Goal: Transaction & Acquisition: Purchase product/service

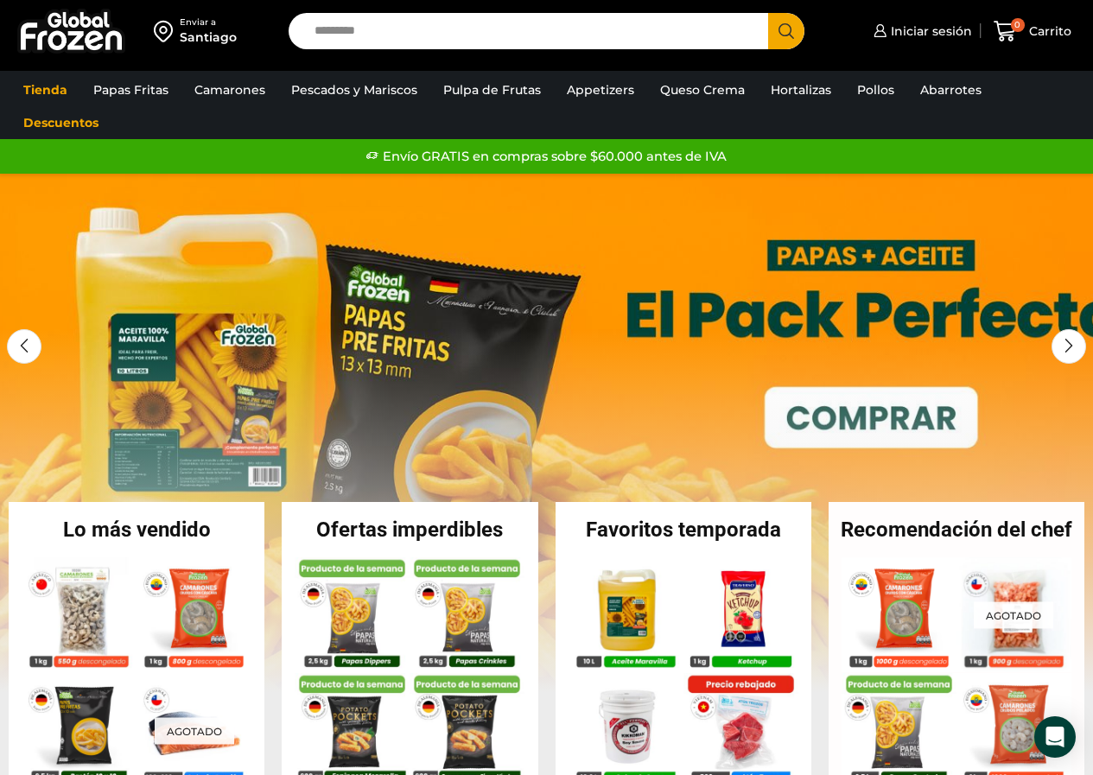
click at [197, 36] on div "Santiago" at bounding box center [208, 37] width 57 height 17
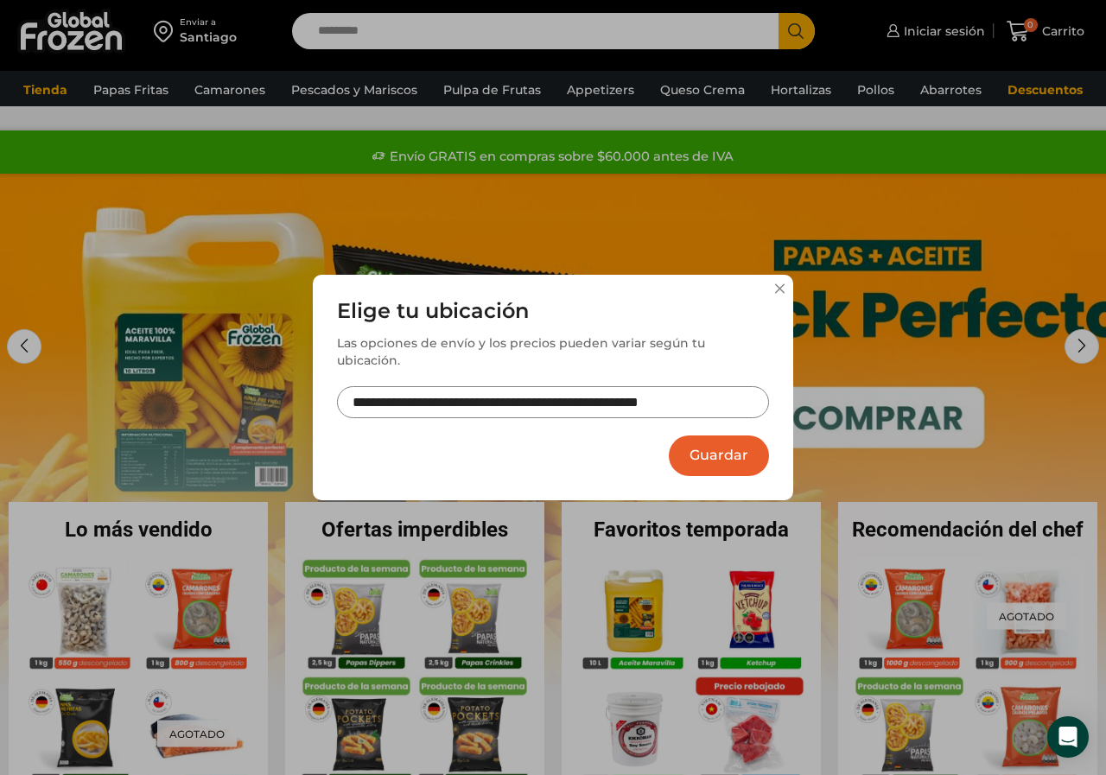
click at [732, 440] on button "Guardar" at bounding box center [719, 456] width 100 height 41
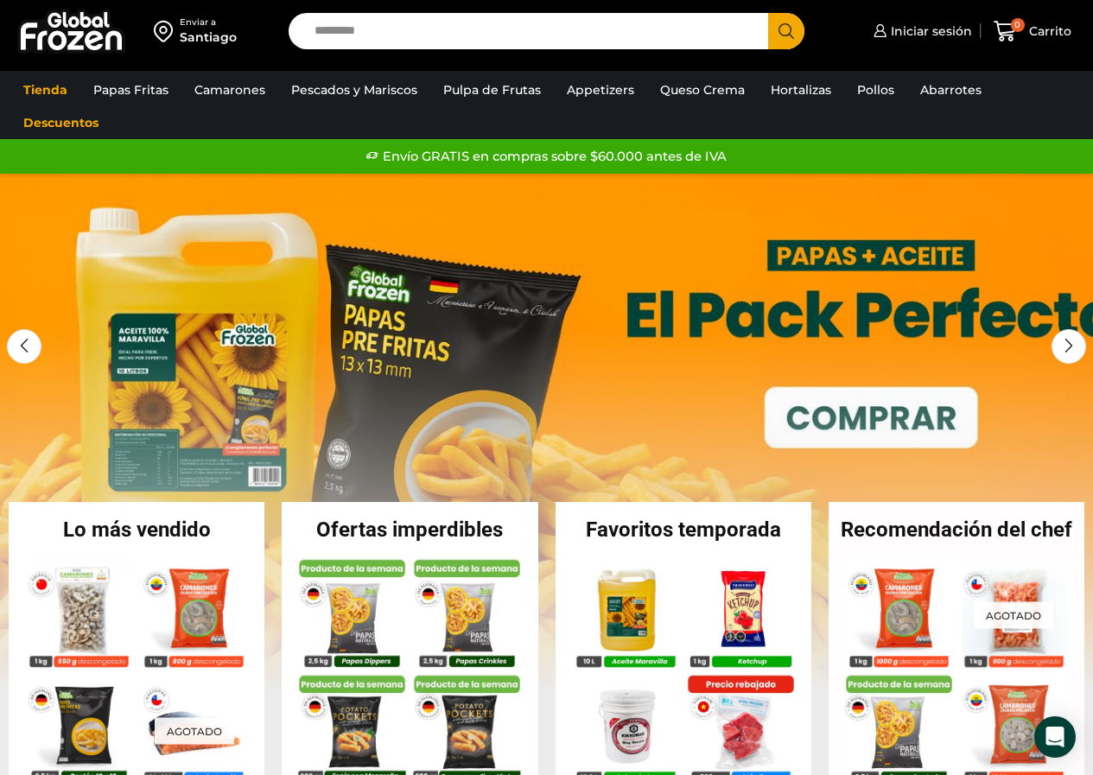
click at [206, 25] on div "Enviar a" at bounding box center [208, 22] width 57 height 12
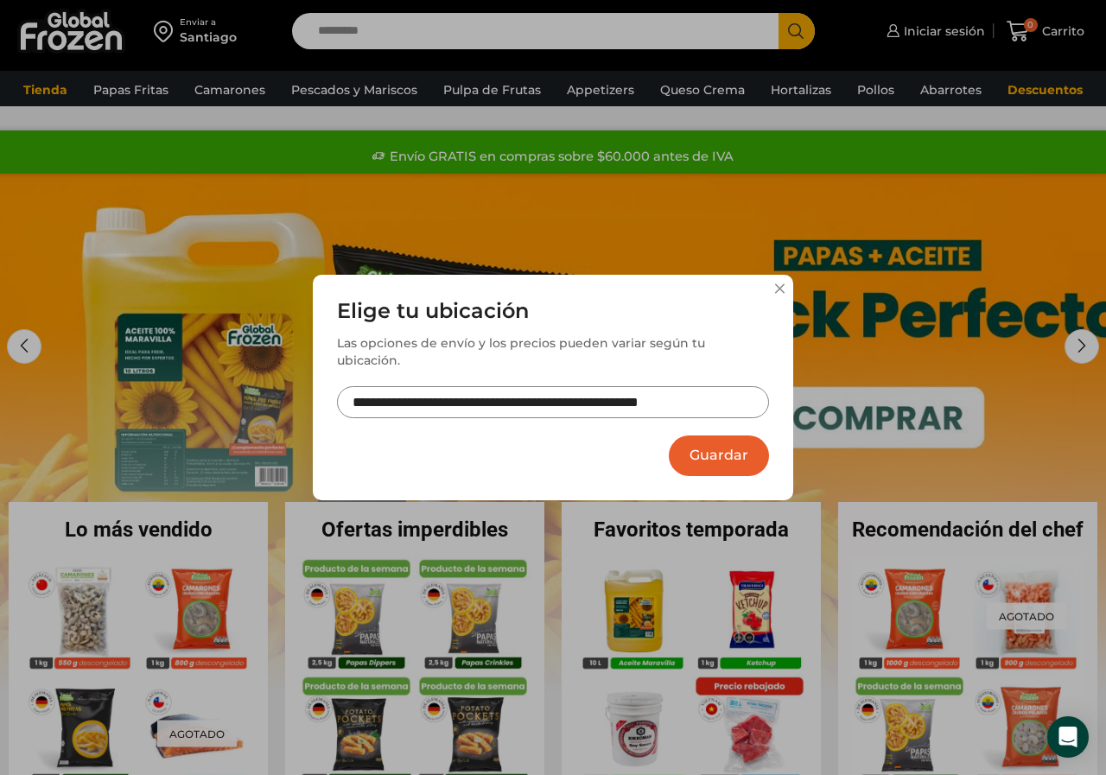
click at [749, 389] on input "**********" at bounding box center [553, 402] width 432 height 32
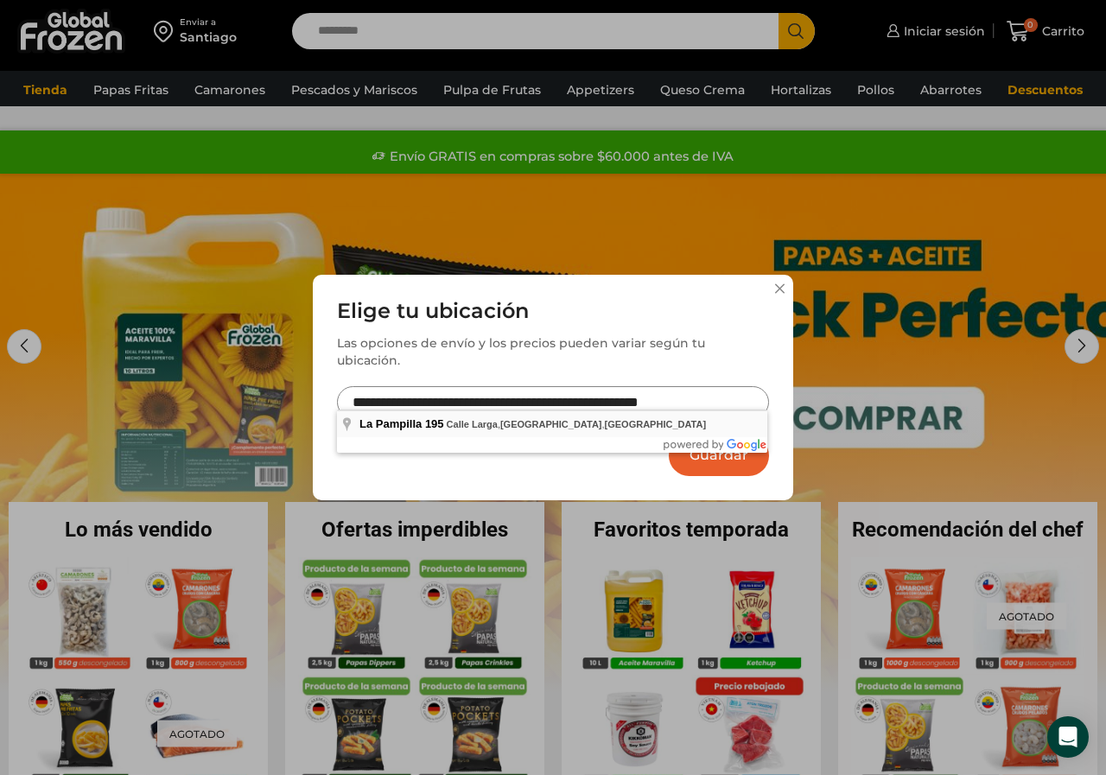
type input "**********"
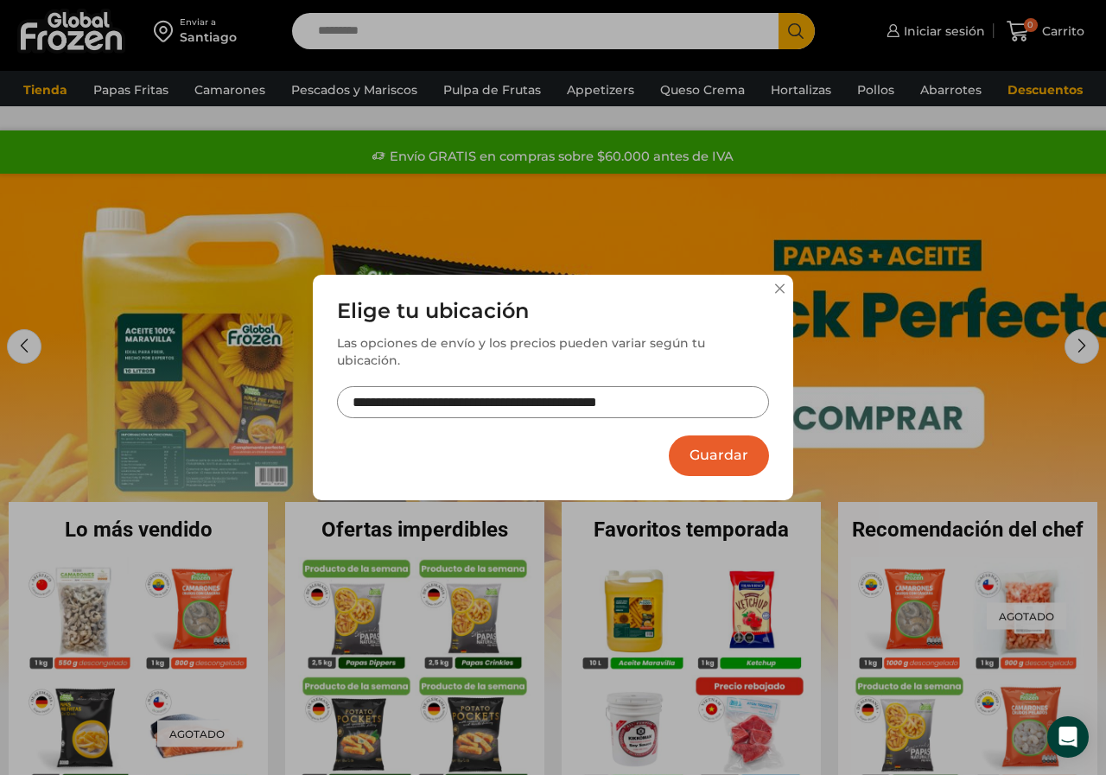
drag, startPoint x: 776, startPoint y: 439, endPoint x: 733, endPoint y: 437, distance: 43.3
click at [774, 439] on div "**********" at bounding box center [553, 388] width 481 height 226
click at [733, 437] on button "Guardar" at bounding box center [719, 456] width 100 height 41
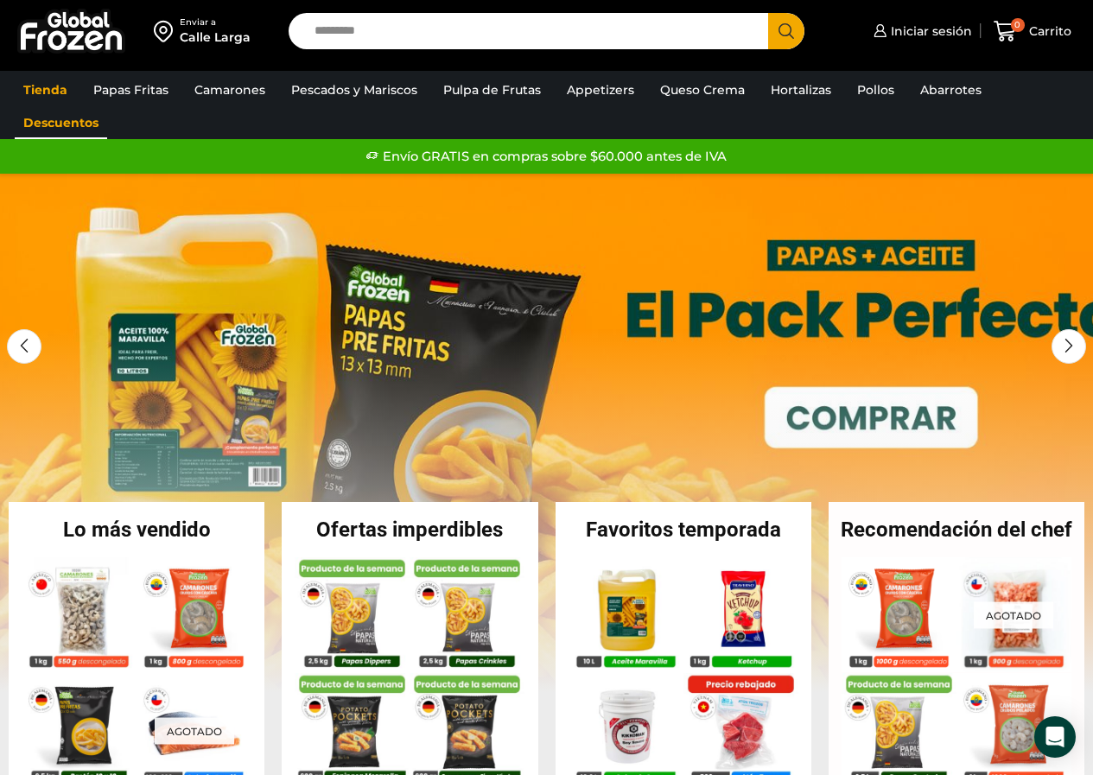
click at [60, 118] on link "Descuentos" at bounding box center [61, 122] width 92 height 33
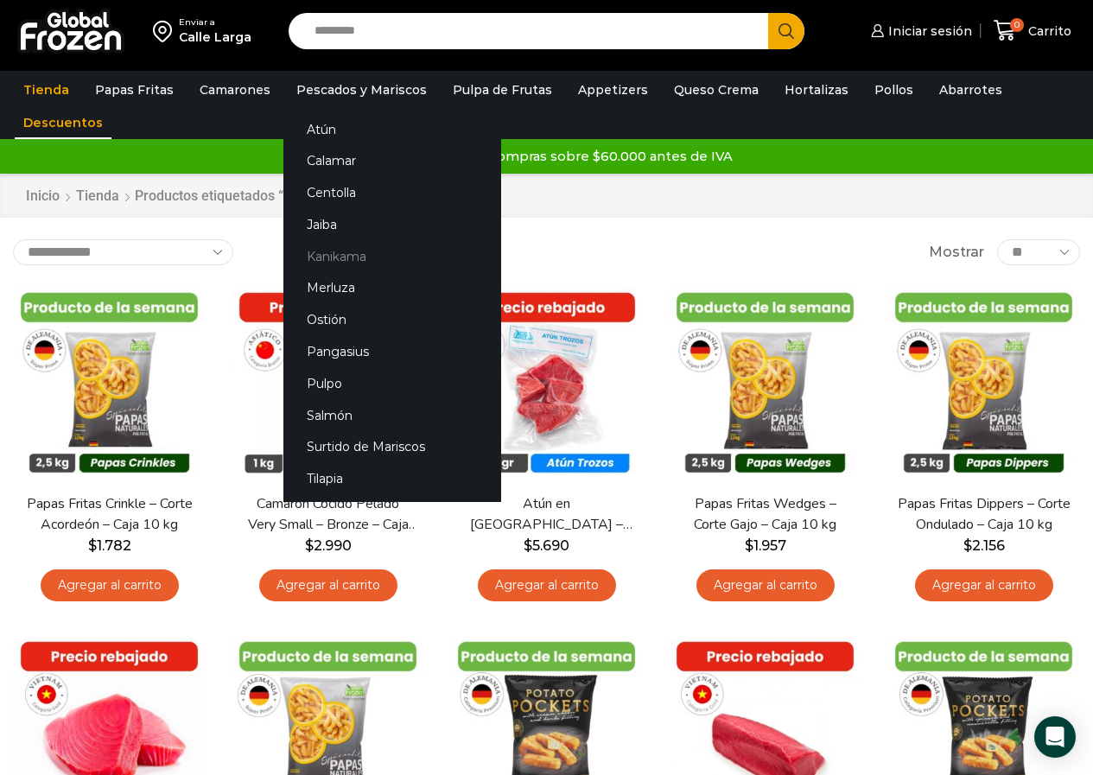
click at [360, 261] on link "Kanikama" at bounding box center [393, 256] width 218 height 32
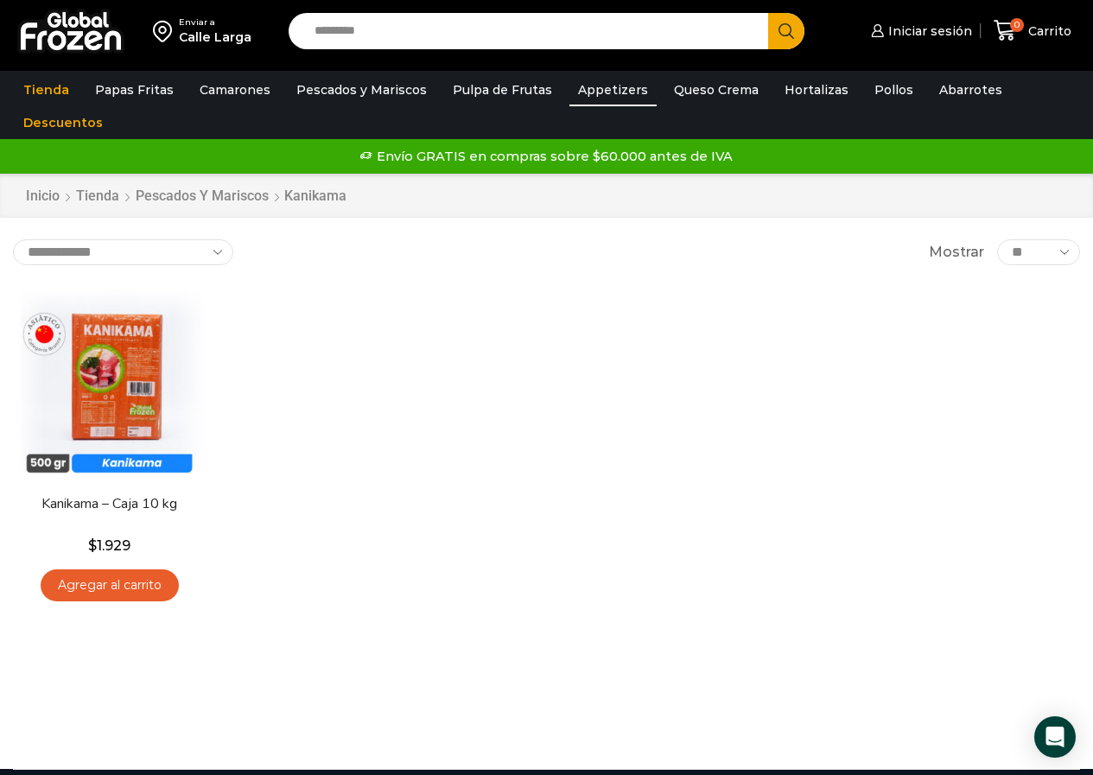
click at [601, 87] on link "Appetizers" at bounding box center [613, 89] width 87 height 33
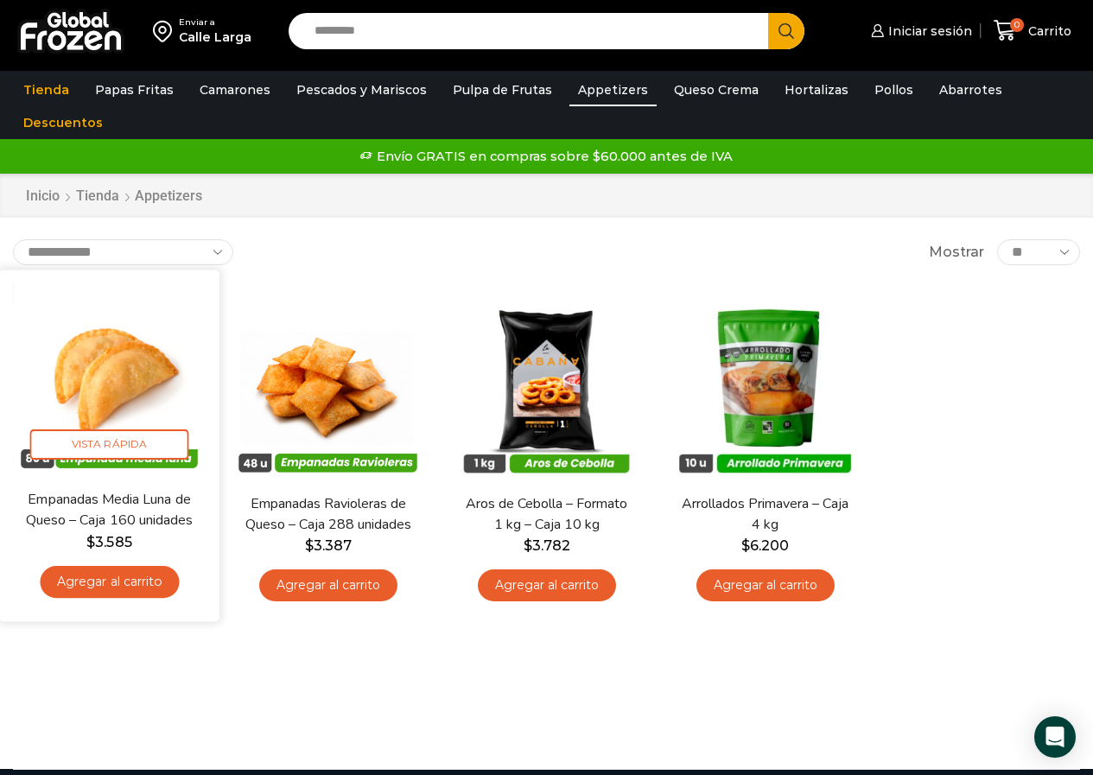
click at [131, 584] on link "Agregar al carrito" at bounding box center [109, 582] width 139 height 32
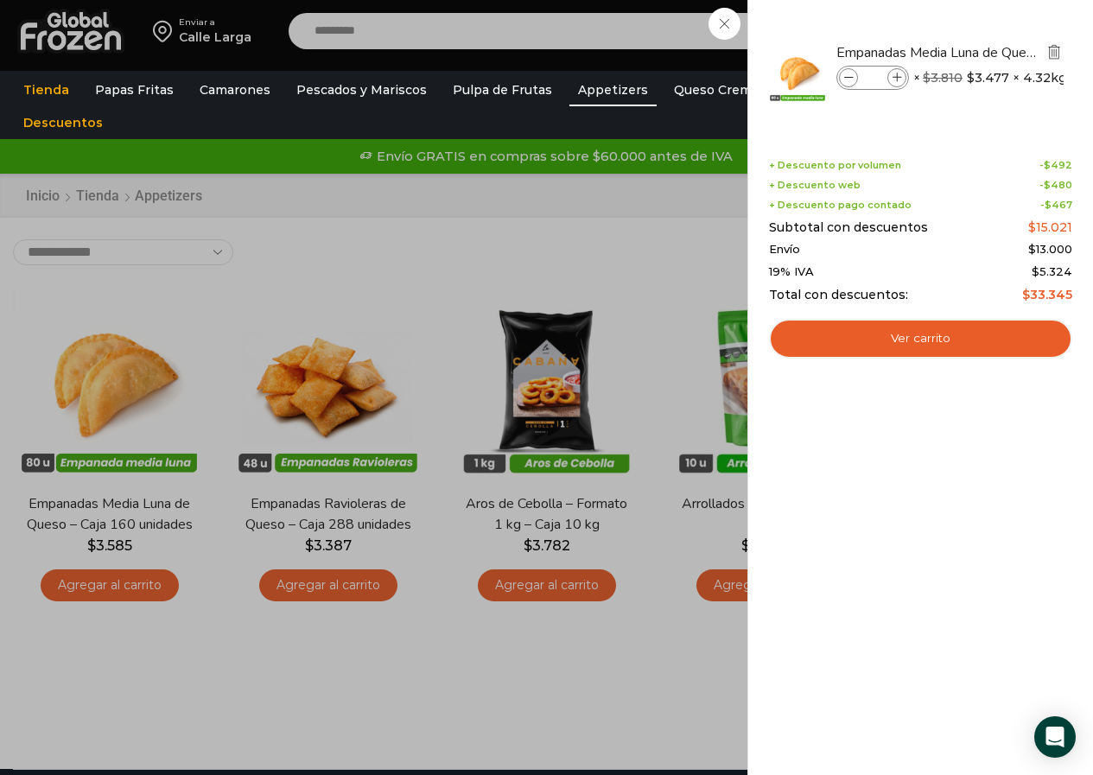
click at [1055, 48] on img "Eliminar Empanadas Media Luna de Queso - Caja 160 unidades del carrito" at bounding box center [1055, 52] width 16 height 16
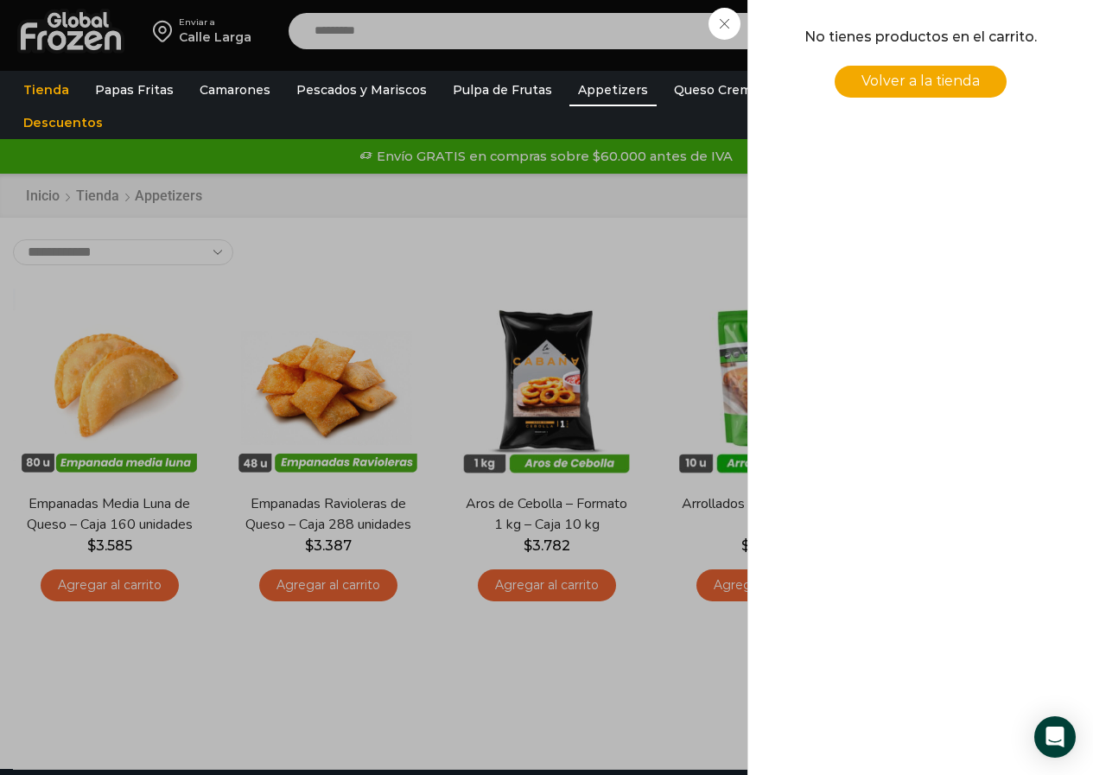
click at [990, 20] on div "0 Carrito 0 0 Shopping Cart No tienes productos en el carrito. Volver a la tien…" at bounding box center [1033, 30] width 86 height 41
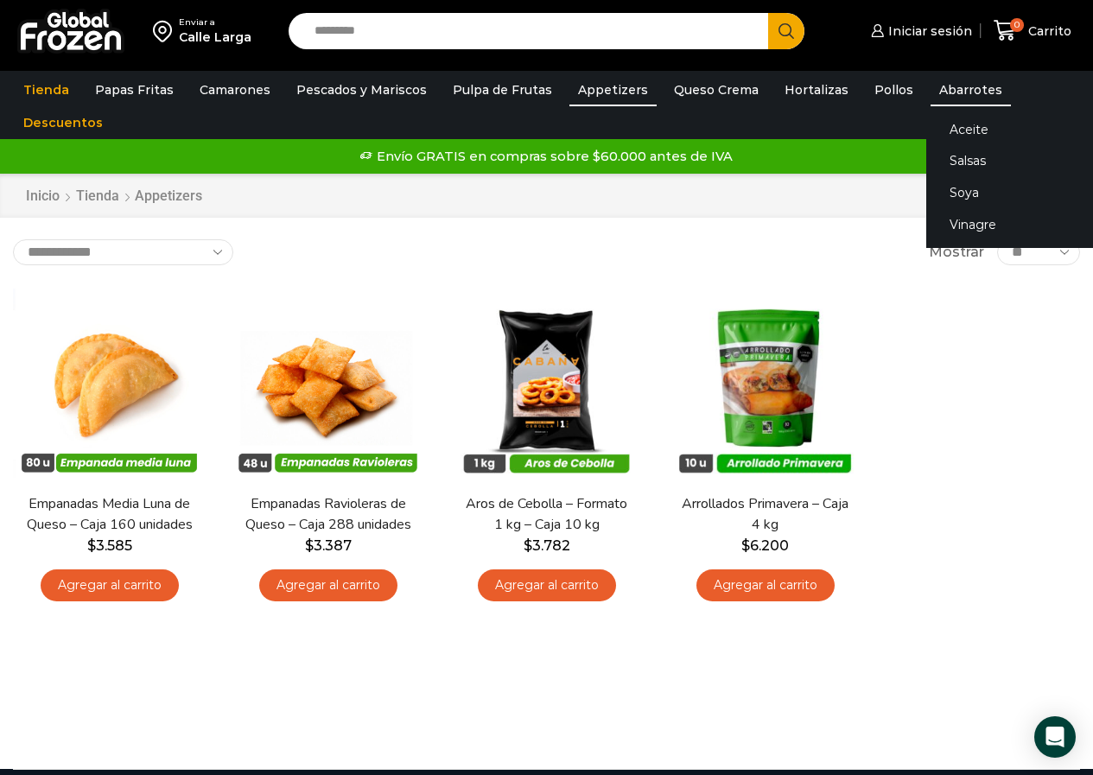
click at [931, 90] on link "Abarrotes" at bounding box center [971, 89] width 80 height 33
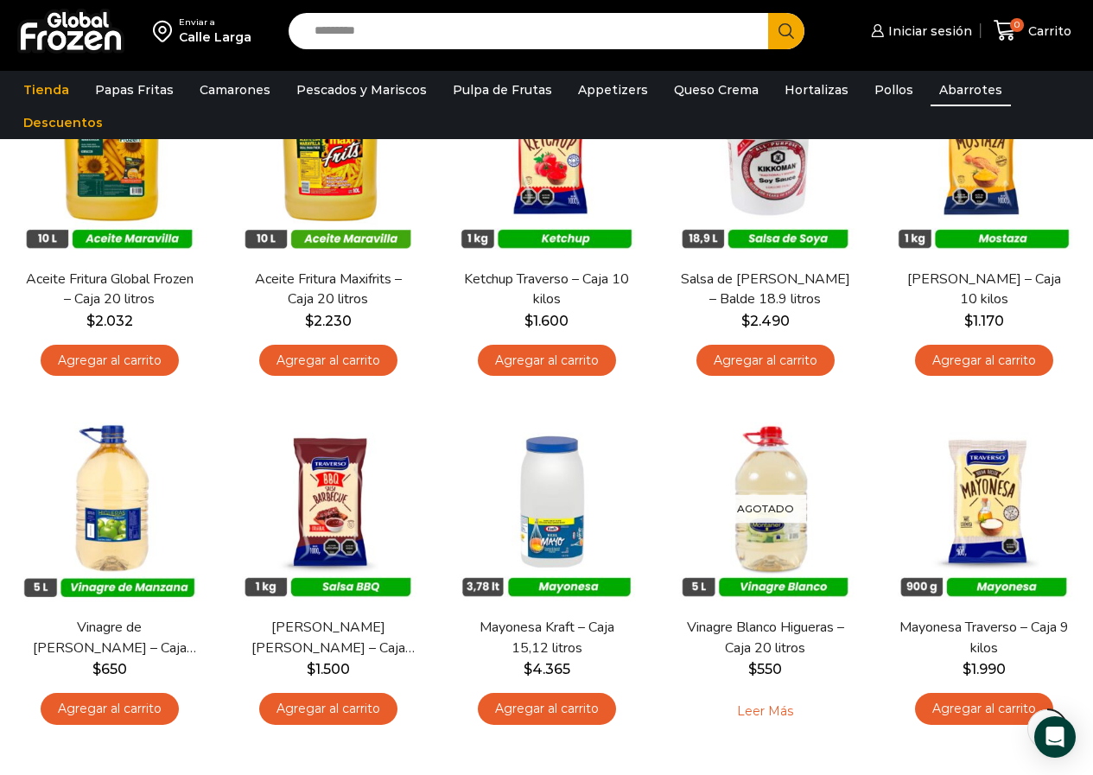
scroll to position [321, 0]
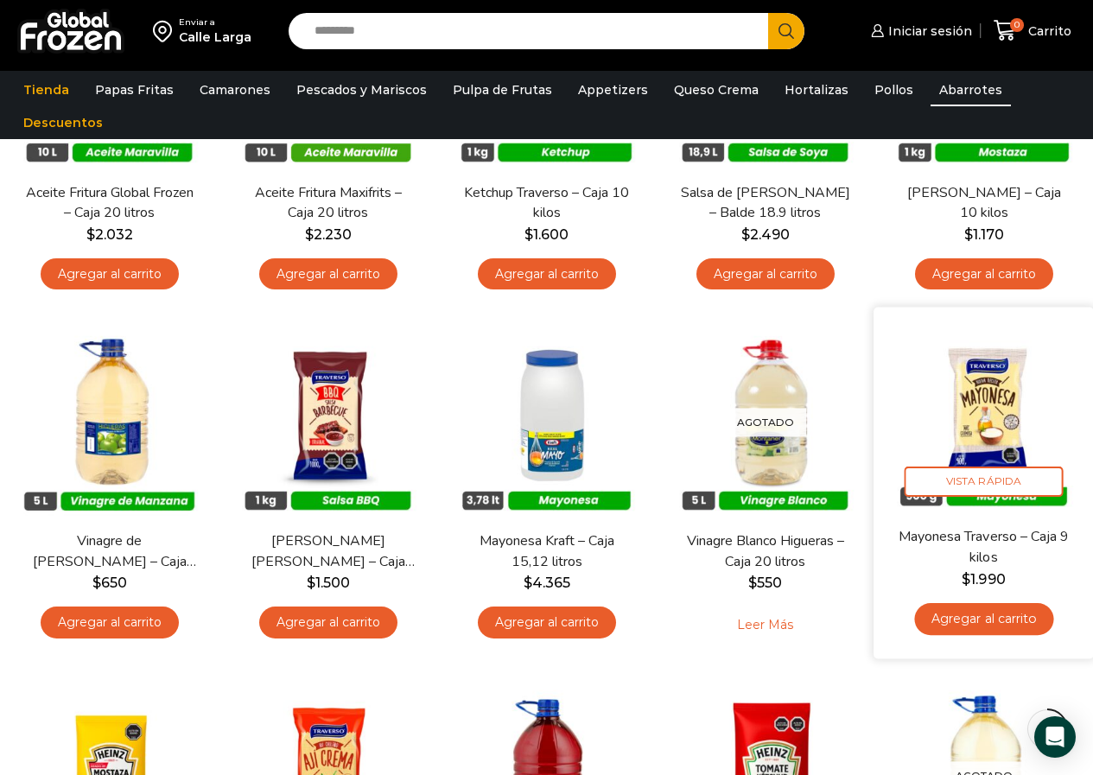
click at [1036, 608] on link "Agregar al carrito" at bounding box center [984, 619] width 139 height 32
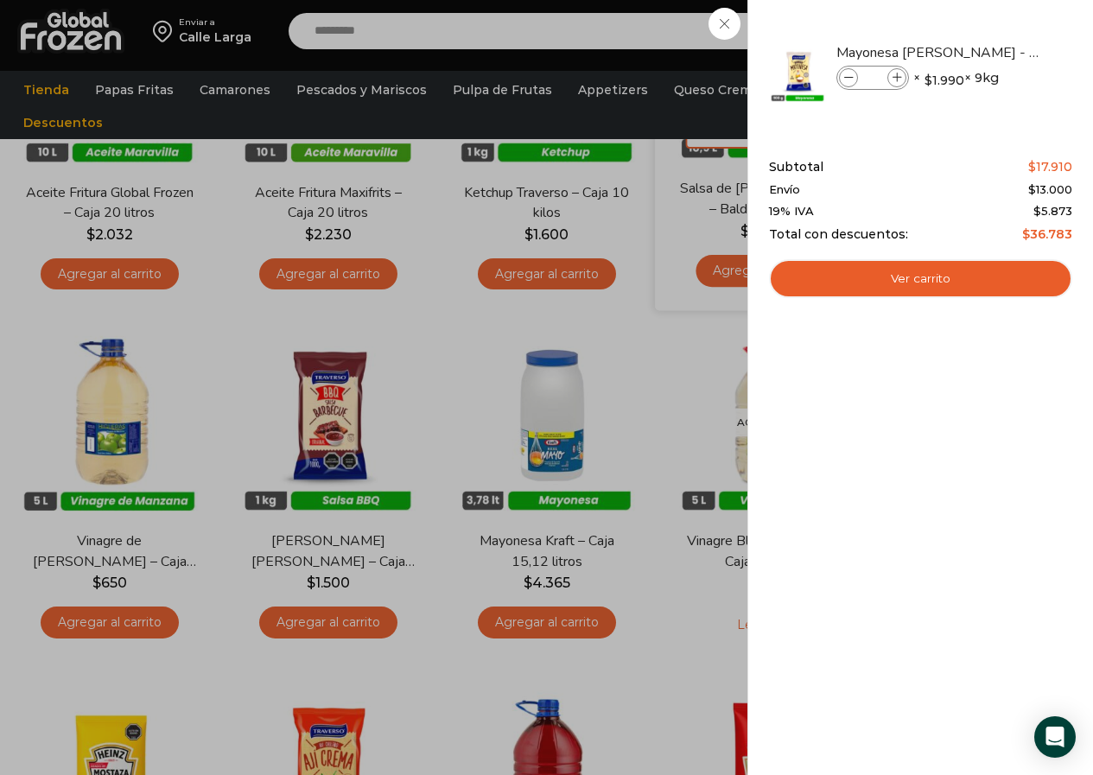
click at [990, 51] on div "1 Carrito 1 1 Shopping Cart *" at bounding box center [1033, 30] width 86 height 41
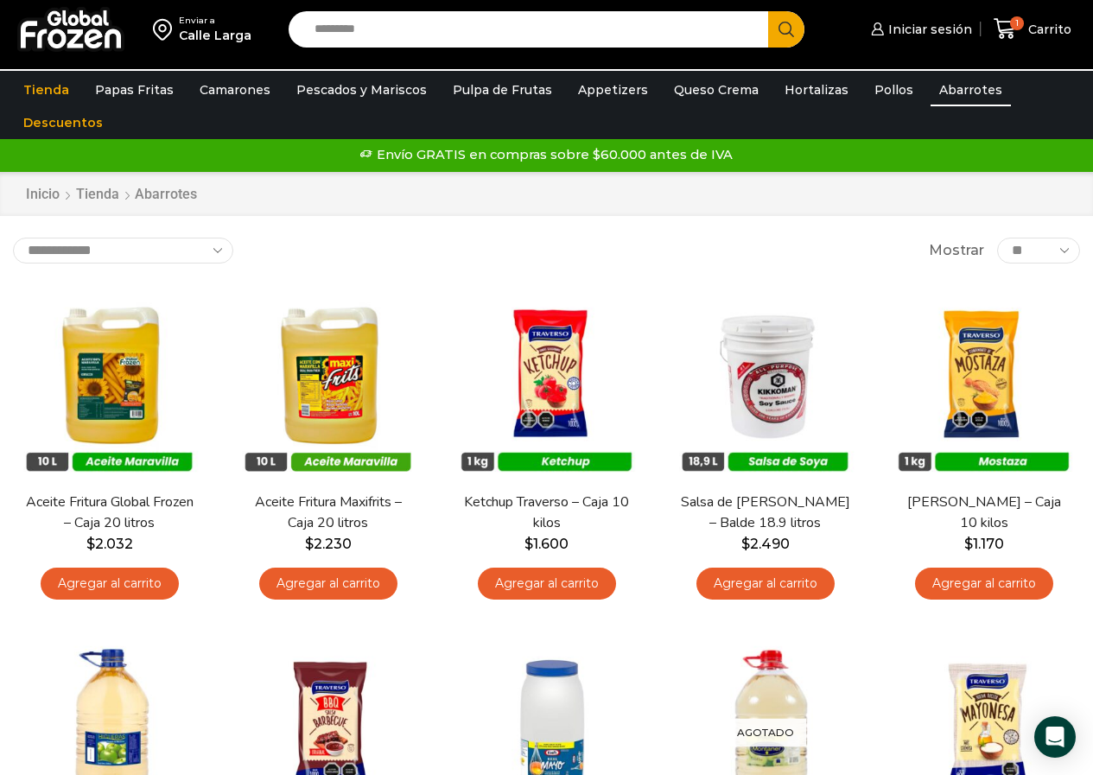
scroll to position [0, 0]
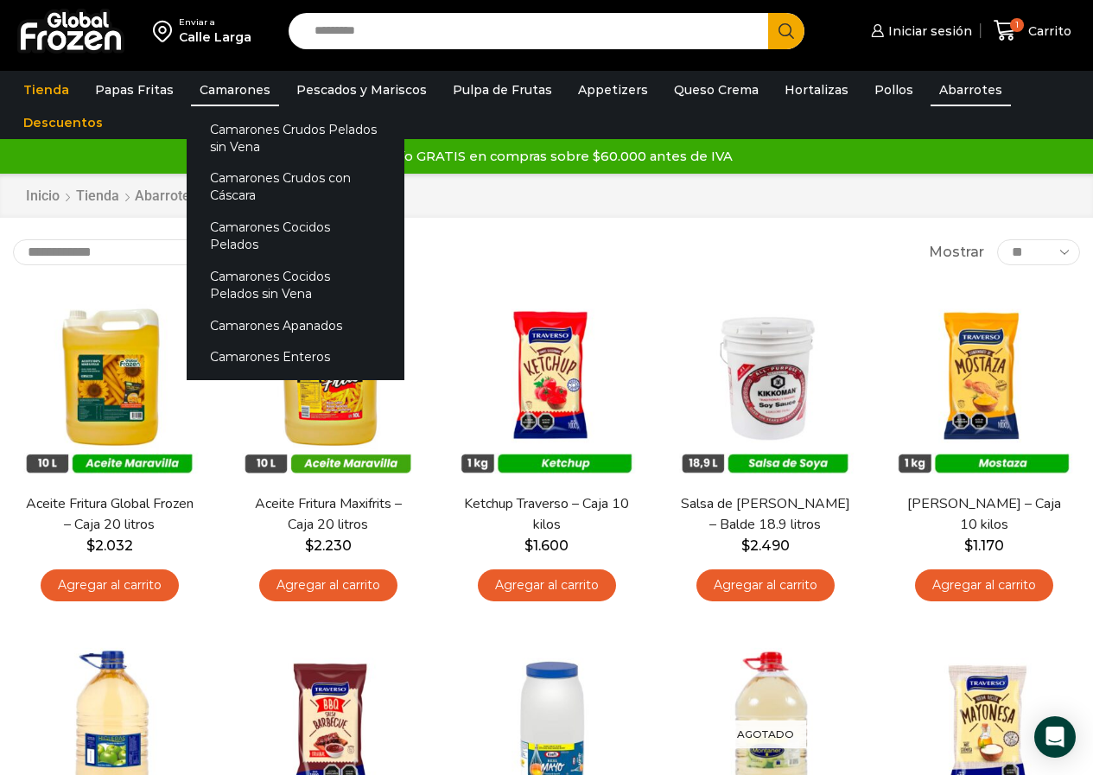
click at [236, 88] on link "Camarones" at bounding box center [235, 89] width 88 height 33
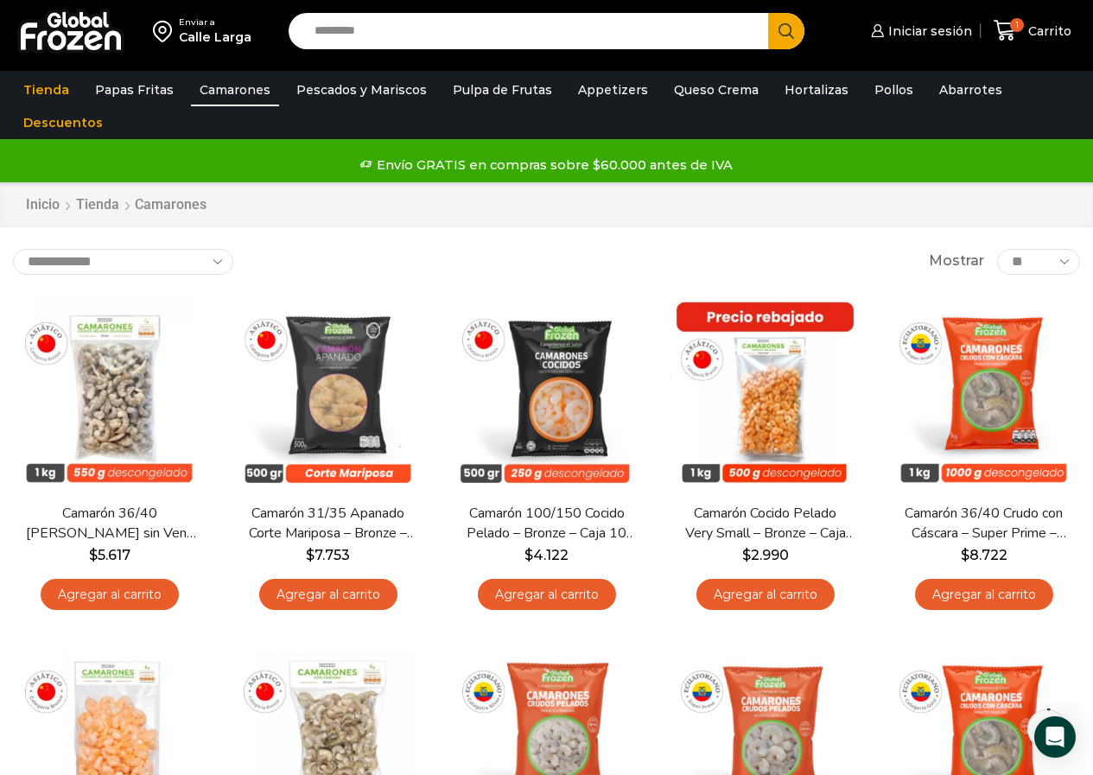
scroll to position [37, 0]
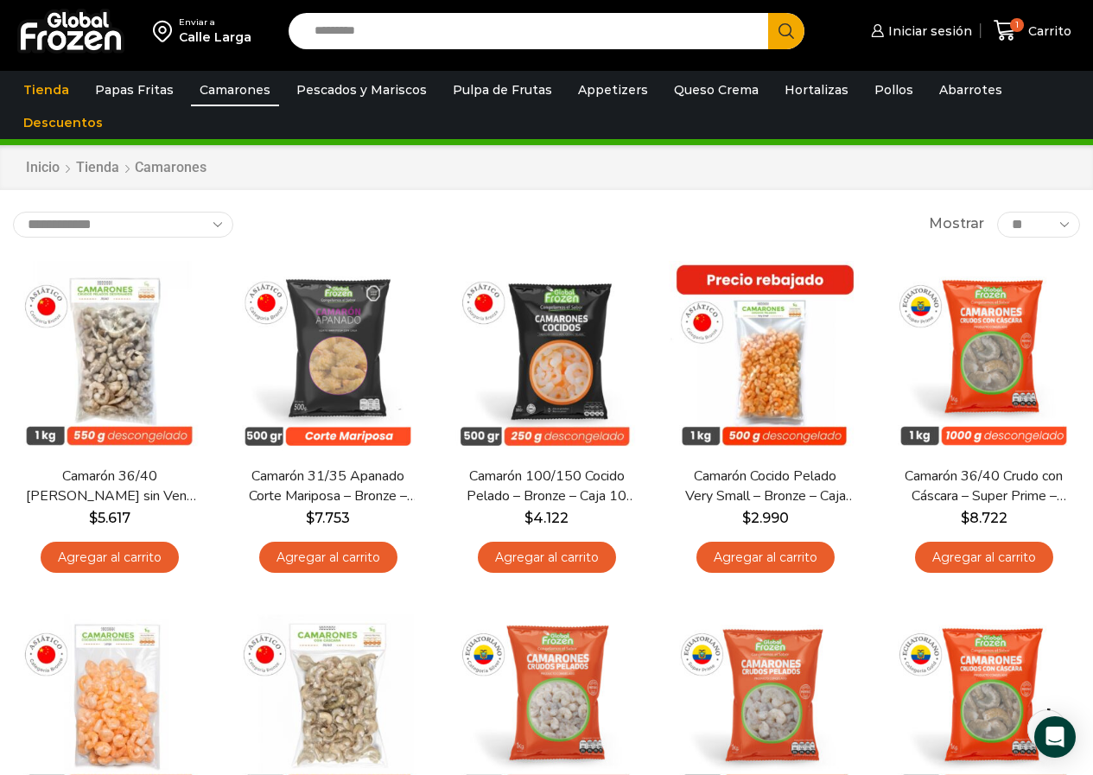
drag, startPoint x: 1106, startPoint y: 128, endPoint x: 1106, endPoint y: 142, distance: 13.8
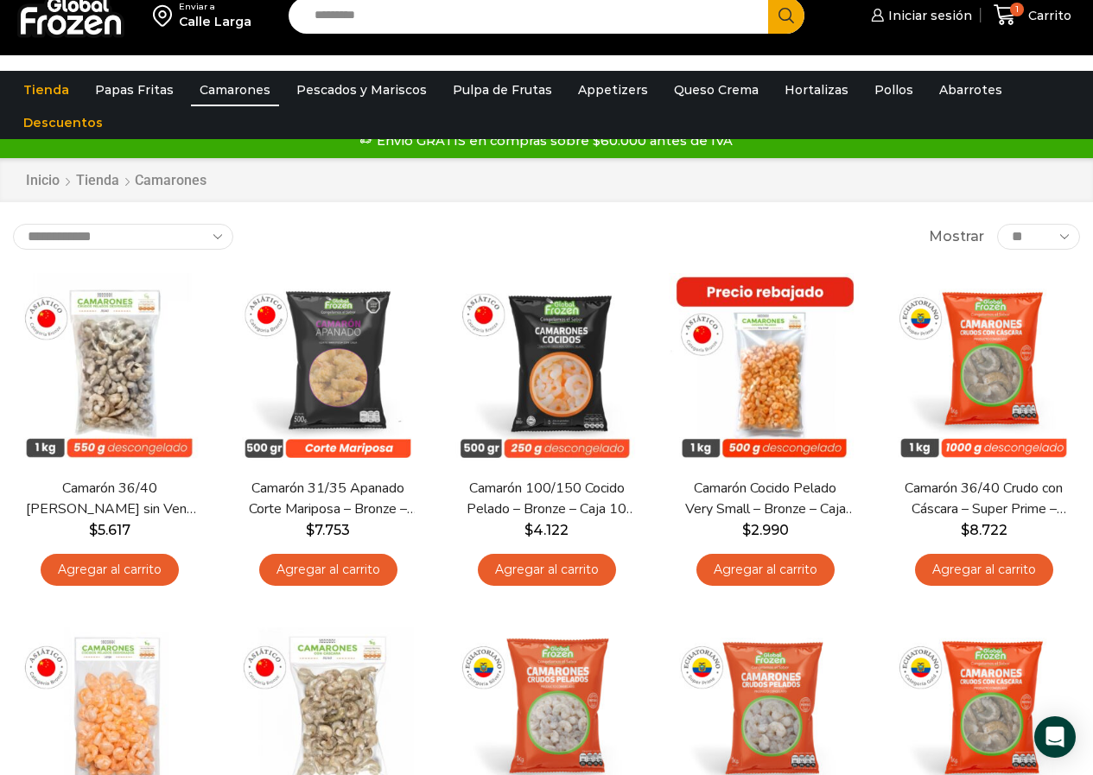
scroll to position [0, 0]
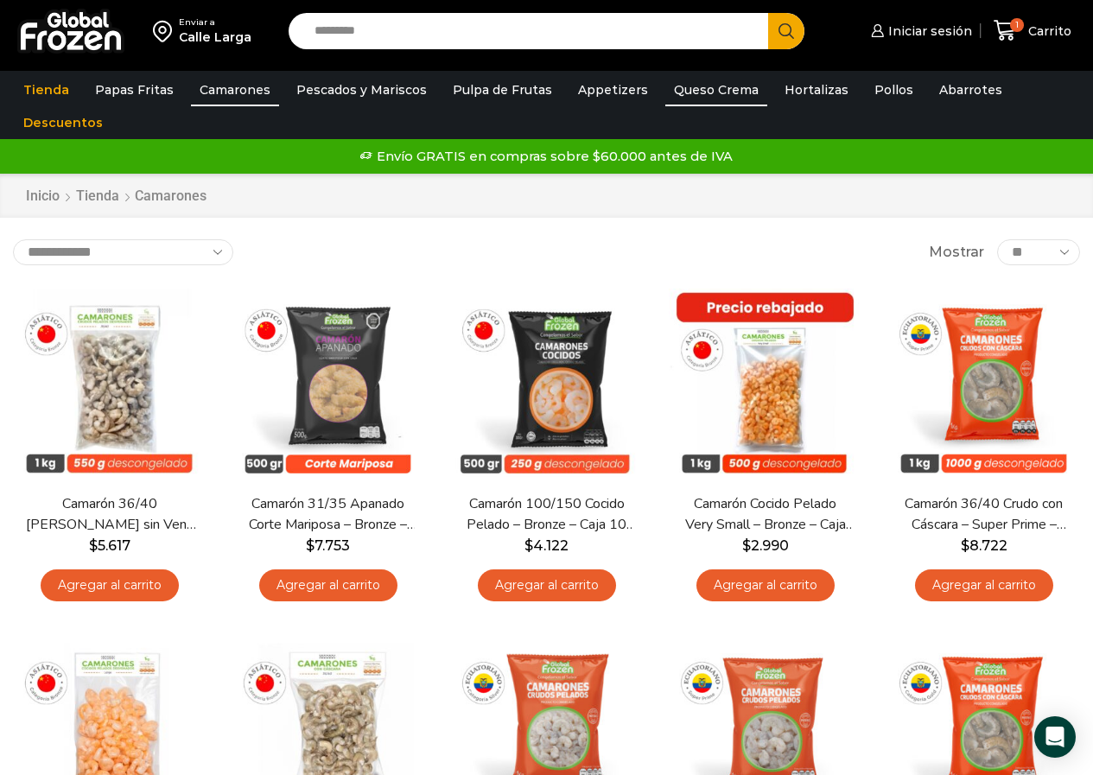
click at [708, 95] on link "Queso Crema" at bounding box center [717, 89] width 102 height 33
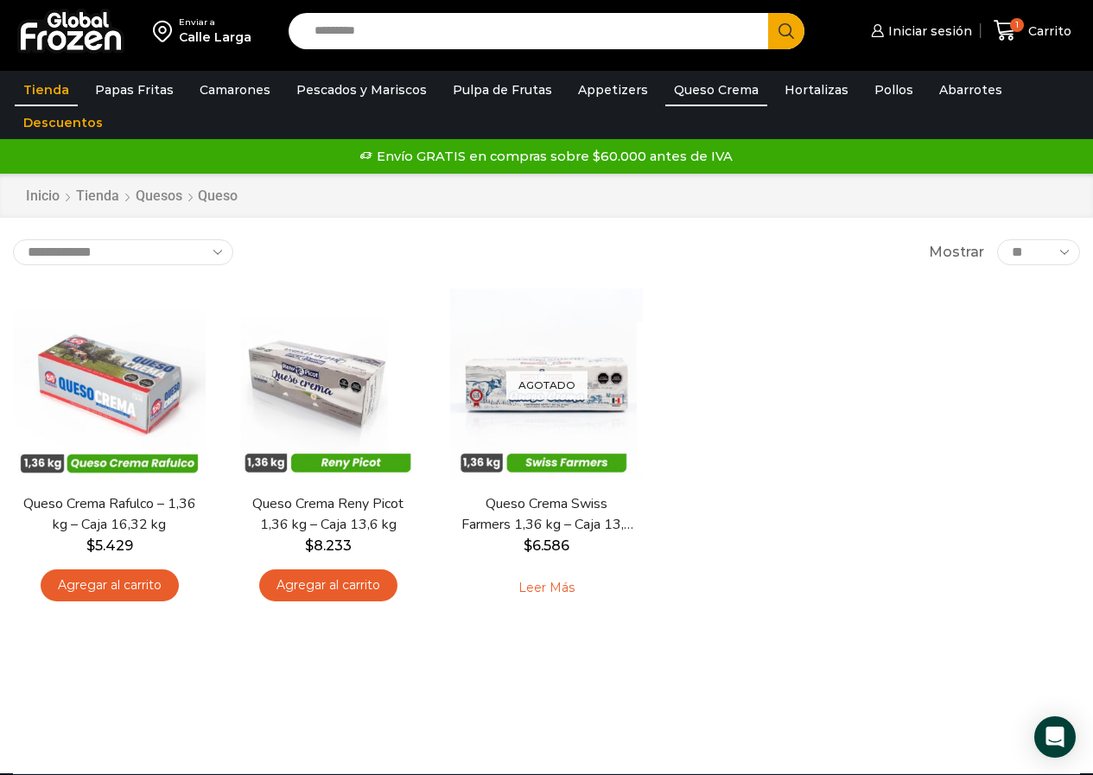
click at [54, 89] on link "Tienda" at bounding box center [46, 89] width 63 height 33
click at [1027, 22] on span "Carrito" at bounding box center [1048, 30] width 48 height 17
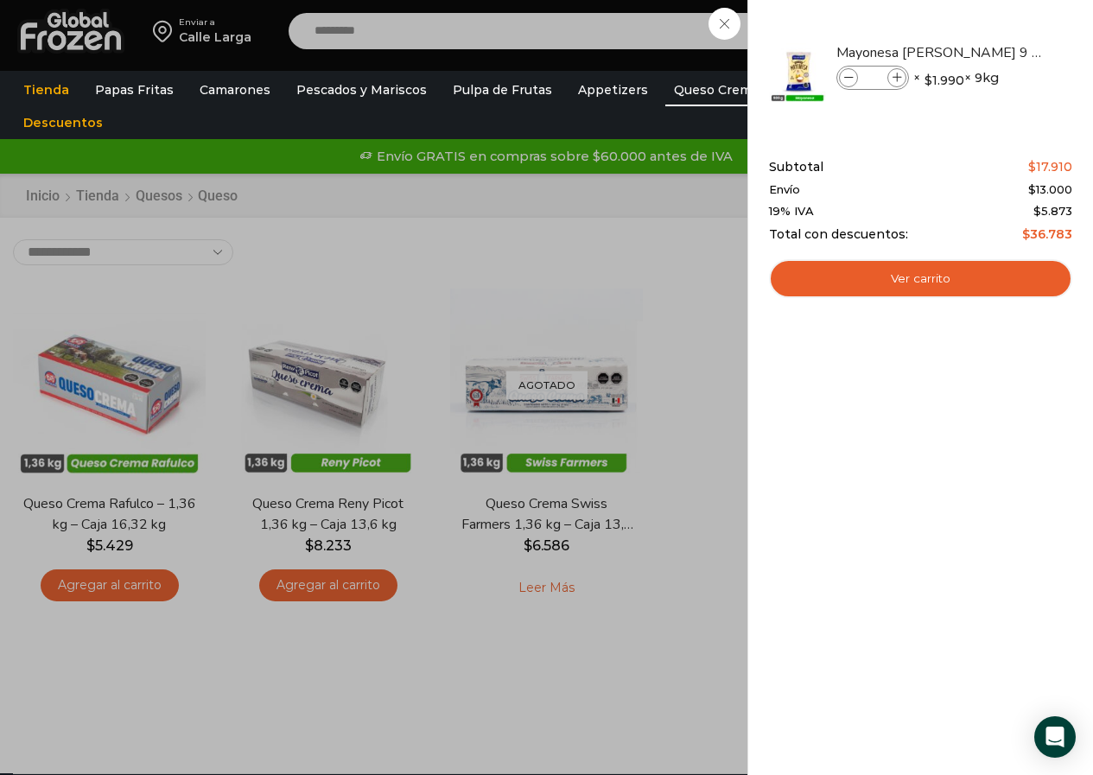
click at [990, 51] on div "1 [GEOGRAPHIC_DATA] 1 1 Shopping Cart * $" at bounding box center [1033, 30] width 86 height 41
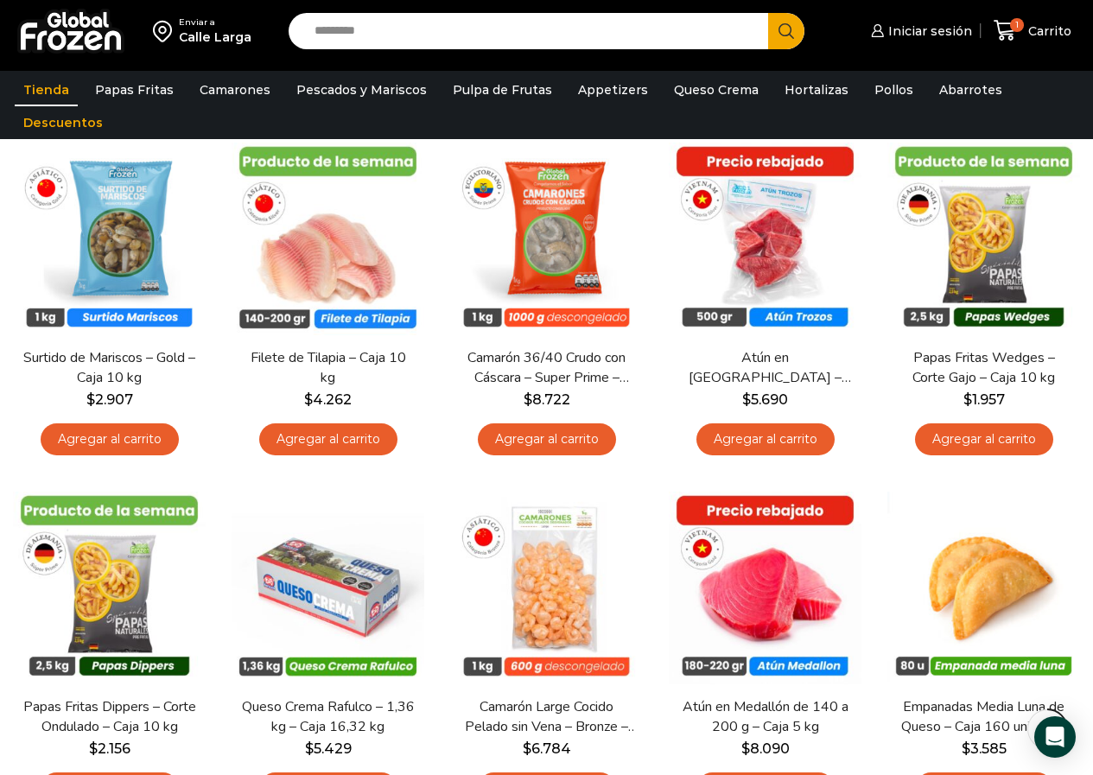
scroll to position [872, 0]
